Goal: Transaction & Acquisition: Purchase product/service

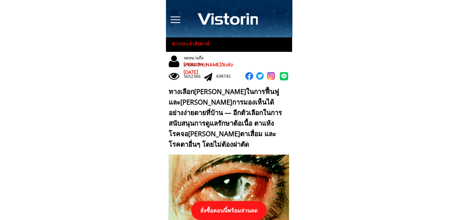
click at [232, 209] on p "สั่งซื้อตอนนี้พร้อมส่วนลด" at bounding box center [228, 210] width 75 height 19
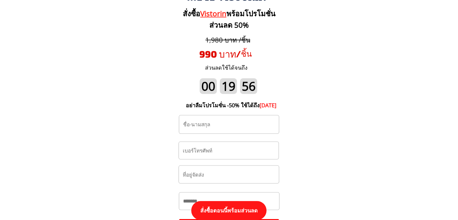
scroll to position [6315, 0]
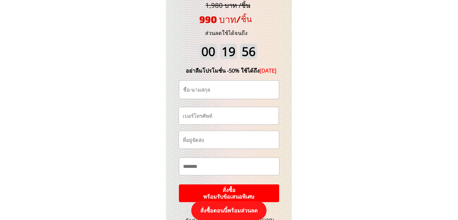
click at [233, 118] on input "tel" at bounding box center [228, 115] width 95 height 17
paste input "0935922684"
type input "0935922684"
click at [207, 87] on input "text" at bounding box center [229, 90] width 95 height 18
paste input "[PERSON_NAME] ประสมรส"
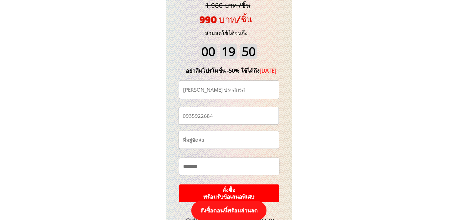
type input "[PERSON_NAME] ประสมรส"
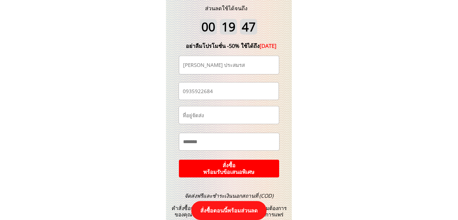
scroll to position [6376, 0]
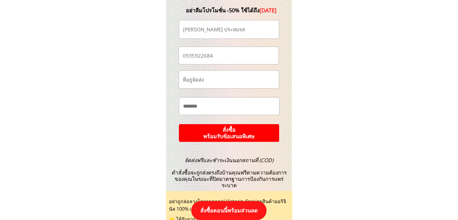
click at [211, 104] on input "text" at bounding box center [229, 106] width 95 height 17
paste input "**********"
type input "**********"
click at [251, 133] on p "สั่งซื้อ พร้อมรับข้อเสนอพิเศษ" at bounding box center [229, 133] width 101 height 18
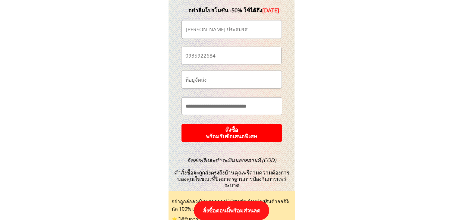
scroll to position [0, 0]
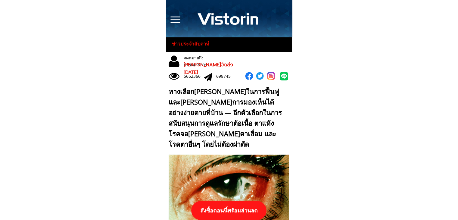
click at [229, 211] on p "สั่งซื้อตอนนี้พร้อมส่วนลด" at bounding box center [228, 210] width 75 height 19
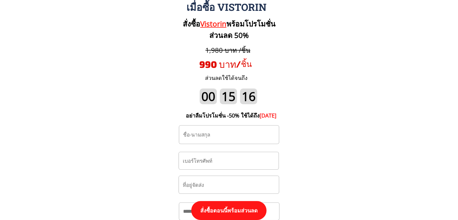
scroll to position [6285, 0]
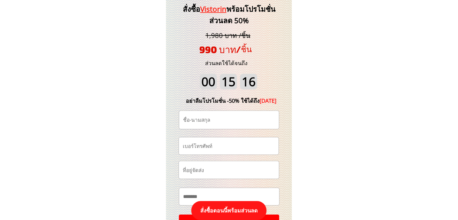
click at [223, 146] on input "tel" at bounding box center [228, 145] width 95 height 17
paste input "0872307901"
type input "0872307901"
click at [225, 122] on input "text" at bounding box center [229, 120] width 95 height 18
paste input "บัว ทอง"
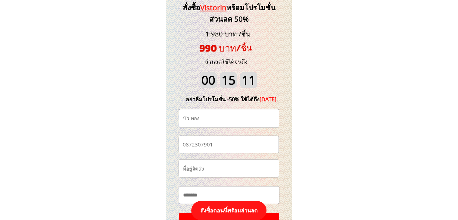
scroll to position [6376, 0]
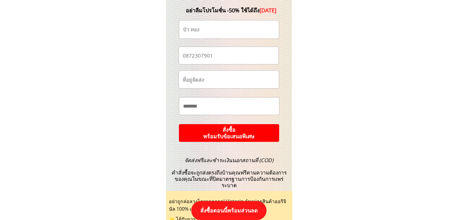
type input "บัว ทอง"
drag, startPoint x: 212, startPoint y: 113, endPoint x: 214, endPoint y: 108, distance: 5.1
click at [212, 112] on input "text" at bounding box center [229, 106] width 95 height 17
paste input "**"
paste input "**********"
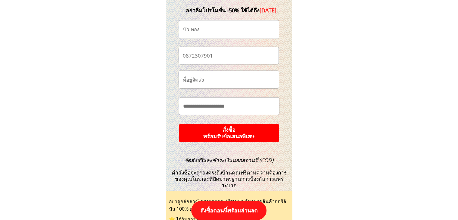
type input "**********"
click at [233, 138] on p "สั่งซื้อ พร้อมรับข้อเสนอพิเศษ" at bounding box center [229, 133] width 100 height 18
